Goal: Task Accomplishment & Management: Manage account settings

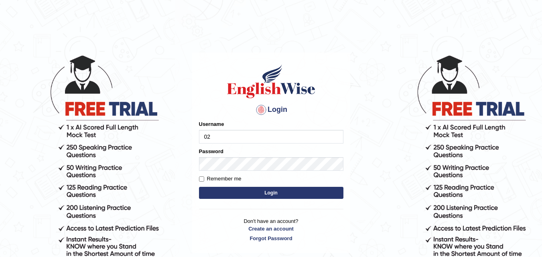
type input "0"
type input "0421250247"
click at [202, 181] on input "Remember me" at bounding box center [201, 178] width 5 height 5
checkbox input "true"
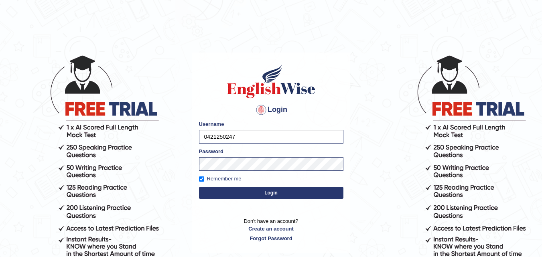
click at [220, 192] on button "Login" at bounding box center [271, 193] width 144 height 12
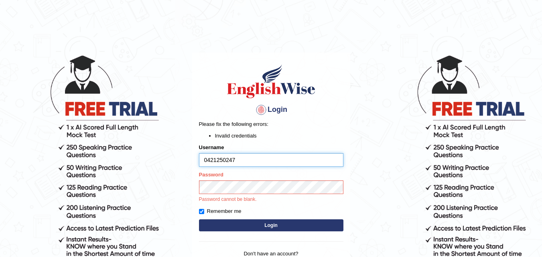
drag, startPoint x: 203, startPoint y: 160, endPoint x: 240, endPoint y: 159, distance: 37.3
click at [240, 159] on input "0421250247" at bounding box center [271, 160] width 144 height 14
click at [252, 223] on form "Please fix the following errors: Invalid credentials Username 0421250247 Passwo…" at bounding box center [271, 176] width 144 height 113
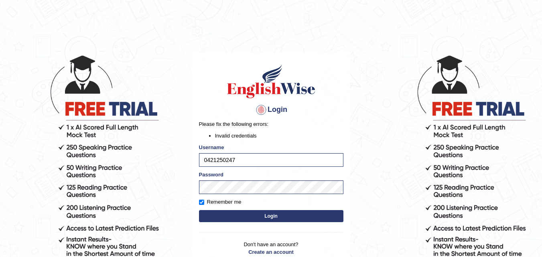
click at [251, 218] on button "Login" at bounding box center [271, 216] width 144 height 12
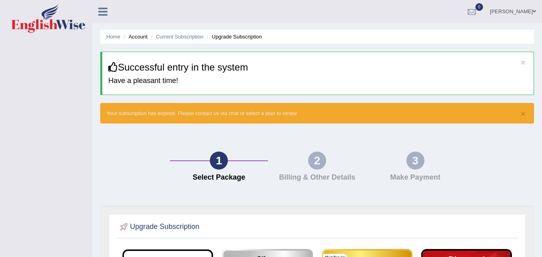
scroll to position [40, 0]
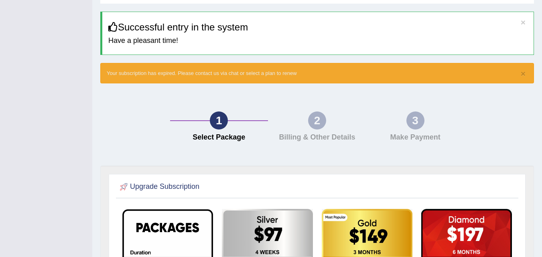
click at [26, 93] on div "Toggle navigation Amandeep Kaur Toggle navigation Username: 0421250247 Access T…" at bounding box center [271, 215] width 542 height 511
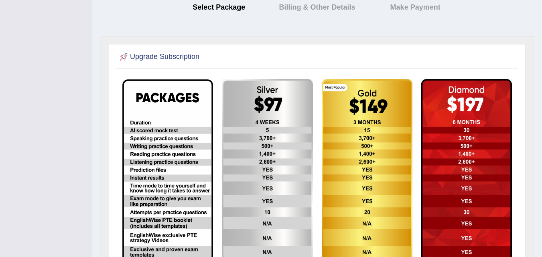
scroll to position [0, 0]
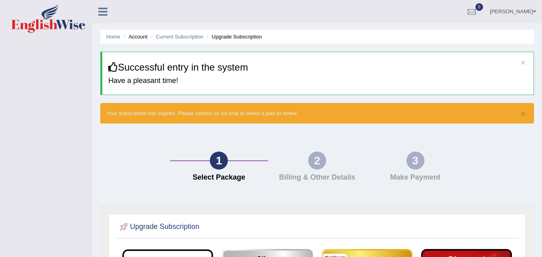
click at [178, 77] on h4 "Have a pleasant time!" at bounding box center [317, 81] width 419 height 8
click at [114, 36] on link "Home" at bounding box center [113, 37] width 14 height 6
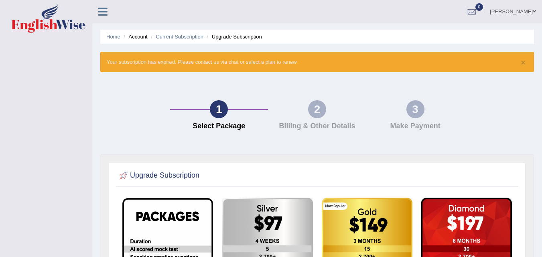
click at [177, 37] on link "Current Subscription" at bounding box center [180, 37] width 48 height 6
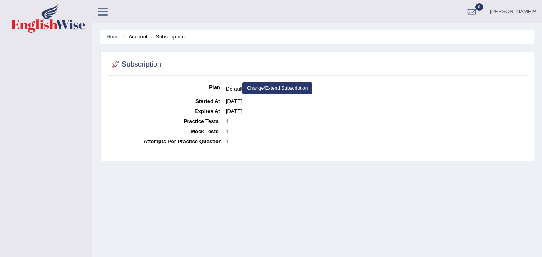
click at [100, 8] on icon at bounding box center [102, 11] width 9 height 10
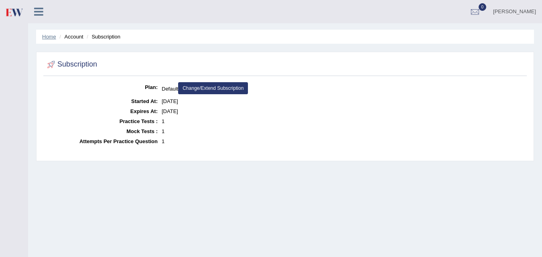
click at [51, 36] on link "Home" at bounding box center [49, 37] width 14 height 6
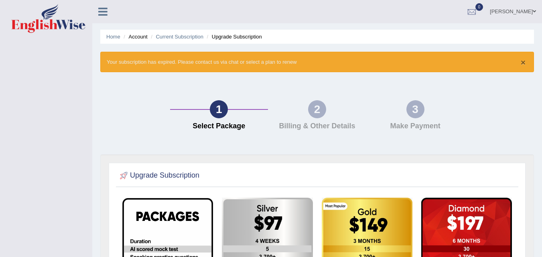
click at [524, 65] on button "×" at bounding box center [522, 62] width 5 height 8
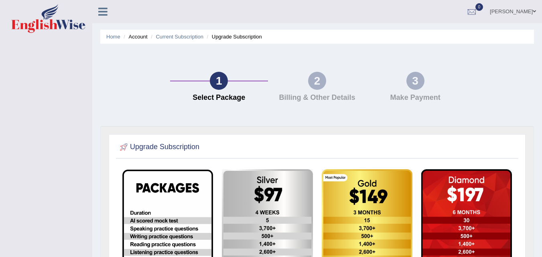
click at [135, 38] on li "Account" at bounding box center [134, 37] width 26 height 8
click at [139, 37] on li "Account" at bounding box center [134, 37] width 26 height 8
click at [194, 37] on link "Current Subscription" at bounding box center [180, 37] width 48 height 6
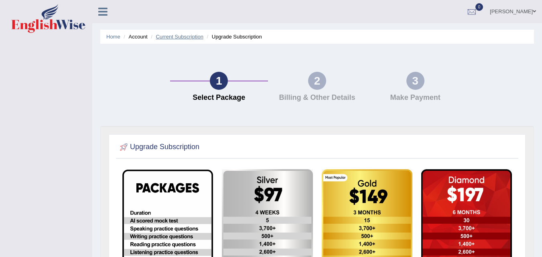
click at [194, 37] on link "Current Subscription" at bounding box center [180, 37] width 48 height 6
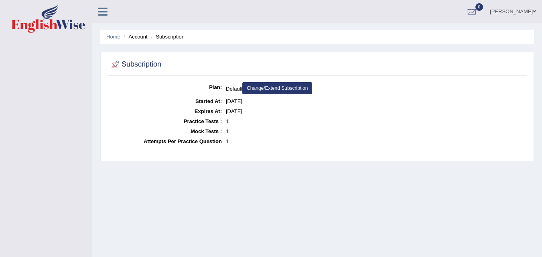
click at [110, 36] on link "Home" at bounding box center [113, 37] width 14 height 6
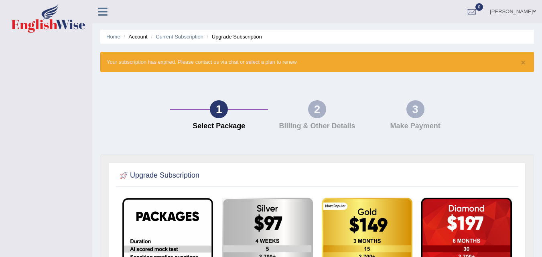
click at [215, 108] on div "1" at bounding box center [219, 109] width 18 height 18
click at [180, 37] on link "Current Subscription" at bounding box center [180, 37] width 48 height 6
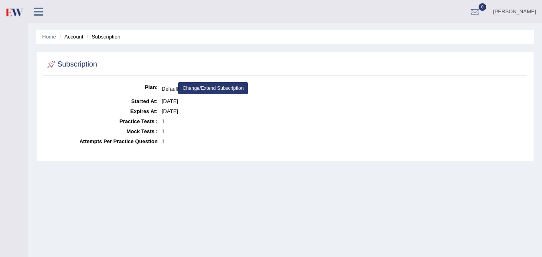
click at [98, 12] on div "[PERSON_NAME] Toggle navigation Username: 0421250247 Access Type: Online Subscr…" at bounding box center [284, 11] width 513 height 23
click at [109, 36] on li "Subscription" at bounding box center [103, 37] width 36 height 8
click at [45, 38] on link "Home" at bounding box center [49, 37] width 14 height 6
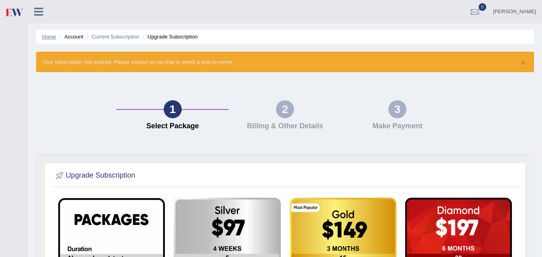
click at [48, 37] on link "Home" at bounding box center [49, 37] width 14 height 6
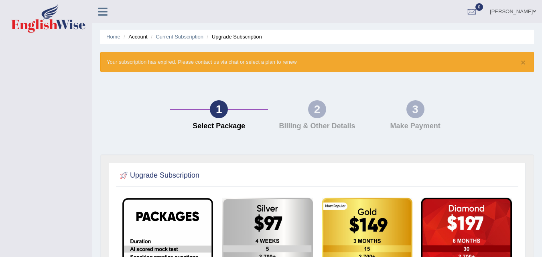
click at [104, 15] on icon at bounding box center [102, 11] width 9 height 10
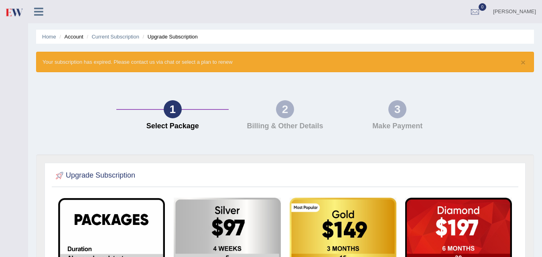
drag, startPoint x: 104, startPoint y: 15, endPoint x: 78, endPoint y: 20, distance: 26.7
click at [78, 20] on div "Amandeep Kaur Toggle navigation Username: 0421250247 Access Type: Online Subscr…" at bounding box center [284, 11] width 513 height 23
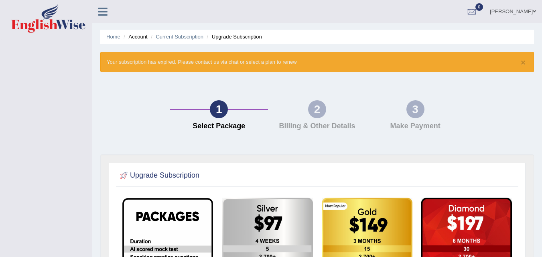
click at [158, 176] on h2 "Upgrade Subscription" at bounding box center [158, 176] width 81 height 12
click at [522, 62] on button "×" at bounding box center [522, 62] width 5 height 8
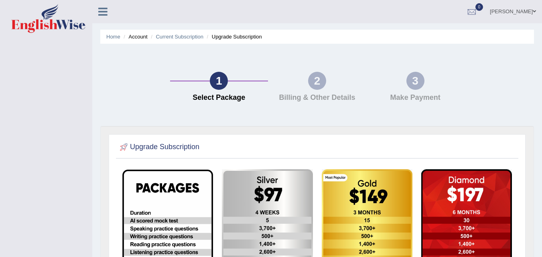
click at [103, 12] on icon at bounding box center [102, 11] width 9 height 10
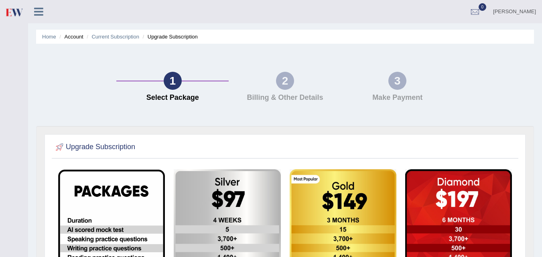
drag, startPoint x: 103, startPoint y: 12, endPoint x: 69, endPoint y: 80, distance: 76.0
click at [69, 80] on div "1 Select Package 2 Billing & Other Details 3 Make Payment" at bounding box center [284, 89] width 505 height 74
click at [175, 41] on ul "Home Account Current Subscription Upgrade Subscription" at bounding box center [284, 37] width 497 height 14
click at [173, 38] on li "Upgrade Subscription" at bounding box center [169, 37] width 57 height 8
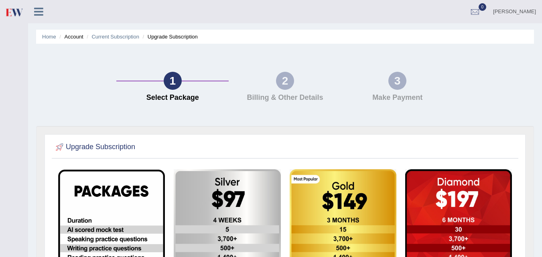
click at [117, 40] on li "Current Subscription" at bounding box center [112, 37] width 55 height 8
click at [115, 39] on link "Current Subscription" at bounding box center [115, 37] width 48 height 6
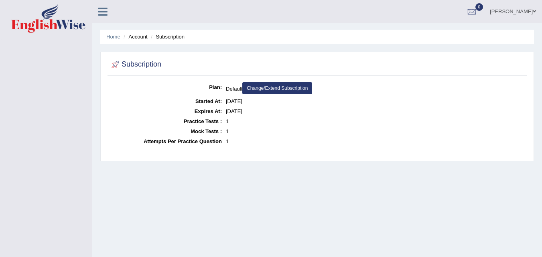
click at [138, 68] on h2 "Subscription" at bounding box center [135, 65] width 52 height 12
click at [286, 117] on dd "1" at bounding box center [375, 121] width 299 height 10
click at [274, 91] on link "Change/Extend Subscription" at bounding box center [277, 88] width 70 height 12
